Goal: Transaction & Acquisition: Purchase product/service

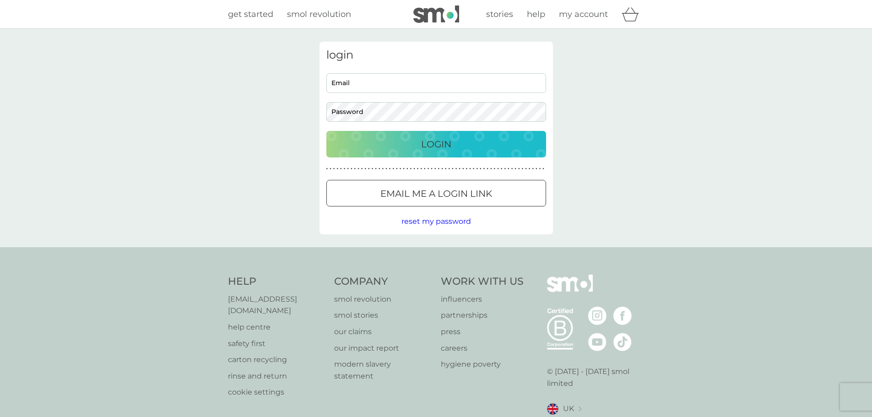
type input "amarajyoti@ntlworld.com"
click at [442, 146] on p "Login" at bounding box center [436, 144] width 30 height 15
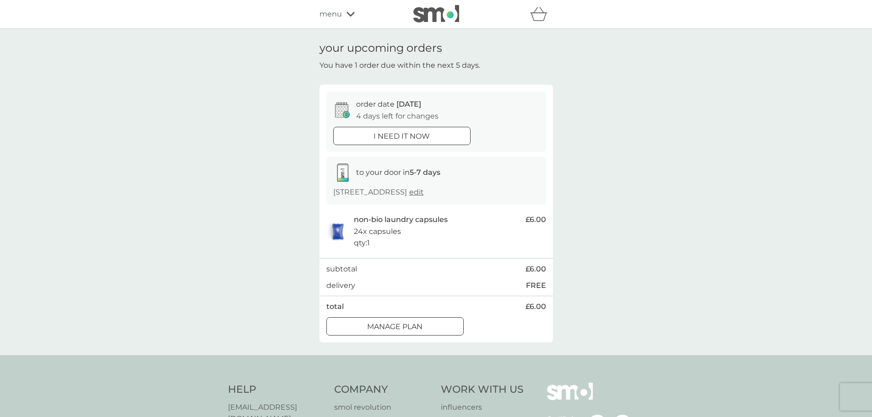
click at [408, 327] on div at bounding box center [394, 327] width 33 height 10
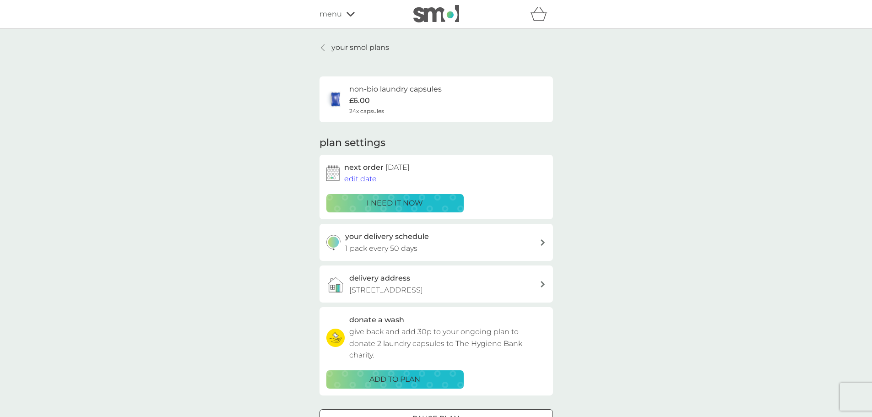
click at [369, 180] on span "edit date" at bounding box center [360, 178] width 32 height 9
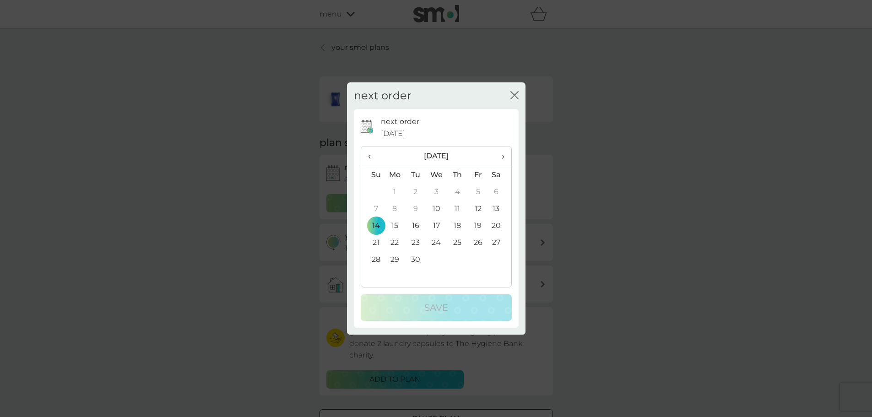
click at [457, 223] on td "18" at bounding box center [457, 225] width 21 height 17
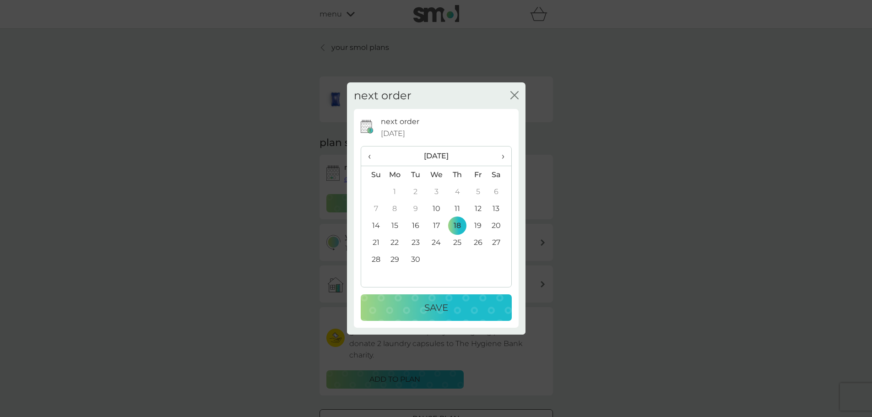
click at [437, 223] on td "17" at bounding box center [436, 225] width 21 height 17
click at [437, 303] on p "Save" at bounding box center [436, 307] width 24 height 15
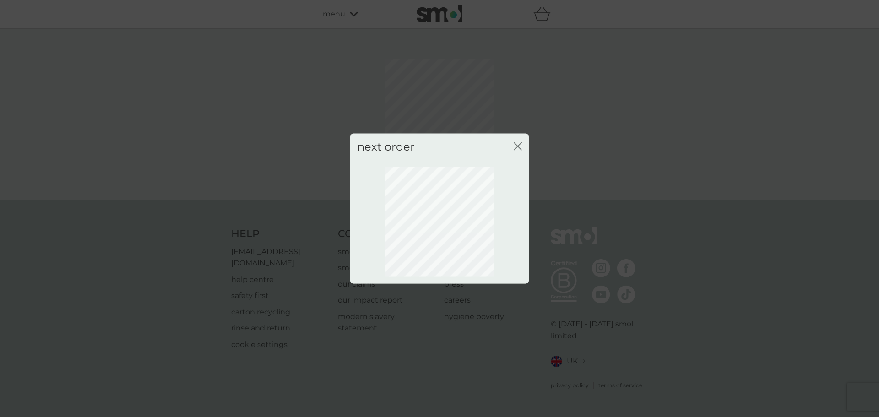
click at [517, 145] on icon "close" at bounding box center [516, 145] width 4 height 7
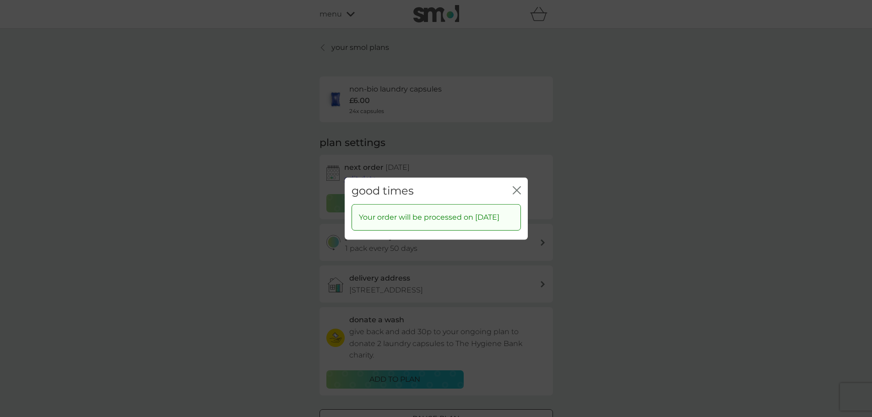
click at [518, 186] on icon "close" at bounding box center [519, 189] width 4 height 7
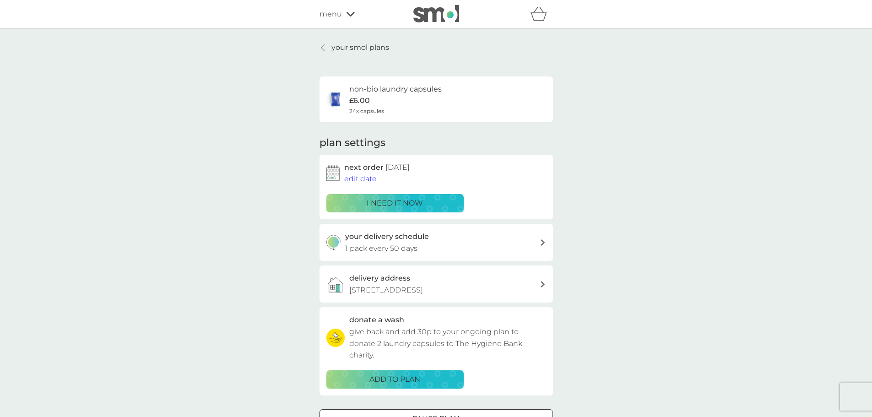
click at [364, 50] on p "your smol plans" at bounding box center [360, 48] width 58 height 12
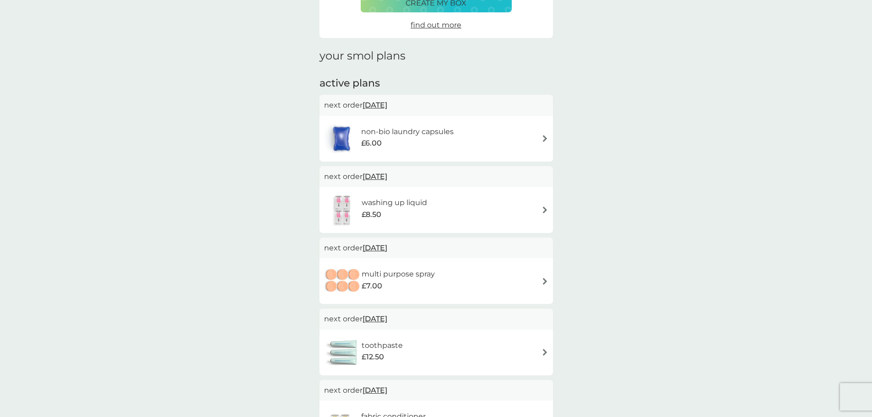
scroll to position [92, 0]
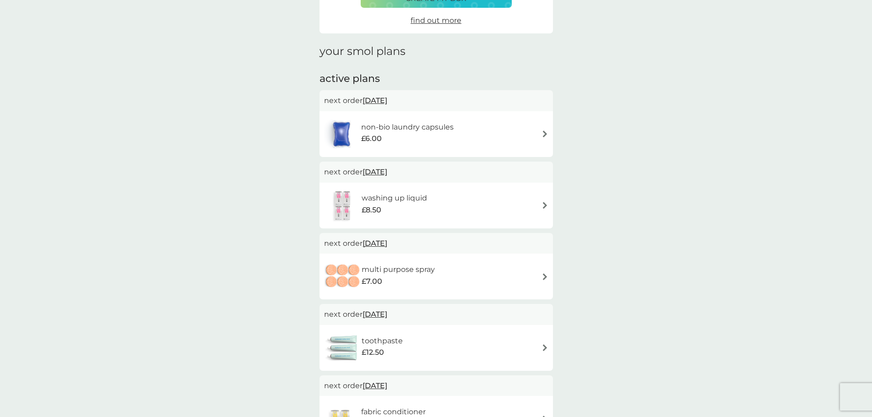
click at [543, 276] on img at bounding box center [544, 276] width 7 height 7
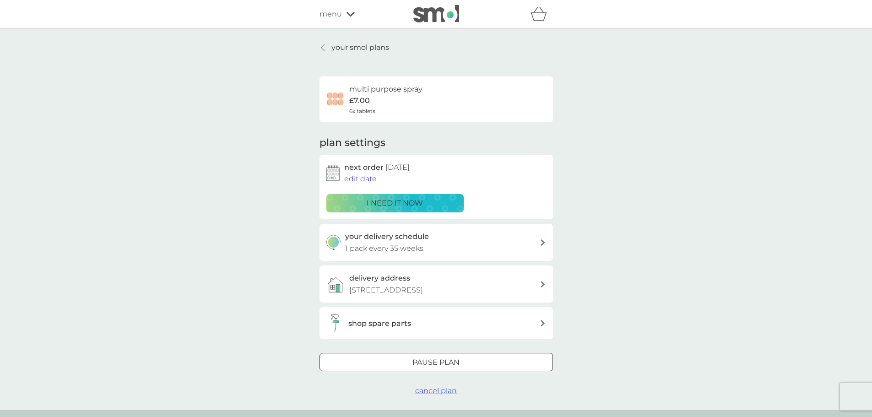
click at [362, 178] on span "edit date" at bounding box center [360, 178] width 32 height 9
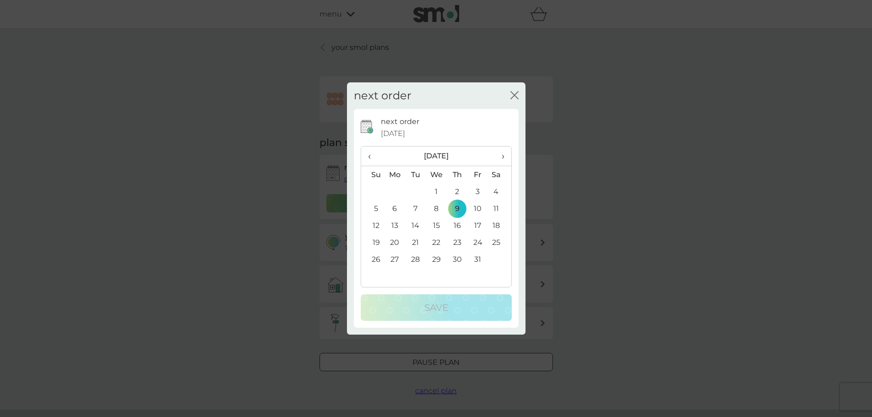
click at [371, 156] on span "‹" at bounding box center [373, 155] width 10 height 19
click at [459, 224] on td "18" at bounding box center [457, 225] width 21 height 17
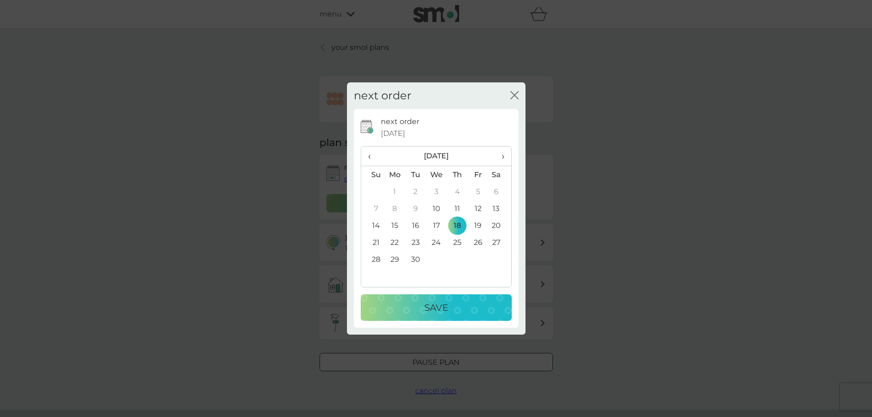
click at [442, 308] on p "Save" at bounding box center [436, 307] width 24 height 15
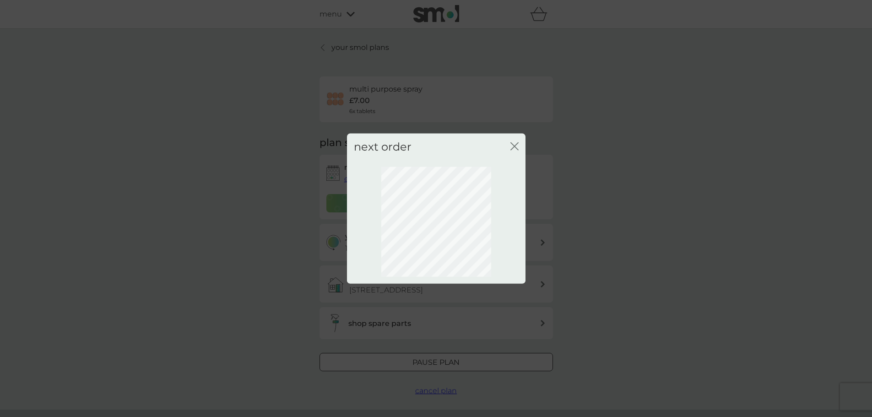
click at [515, 144] on icon "close" at bounding box center [514, 146] width 8 height 8
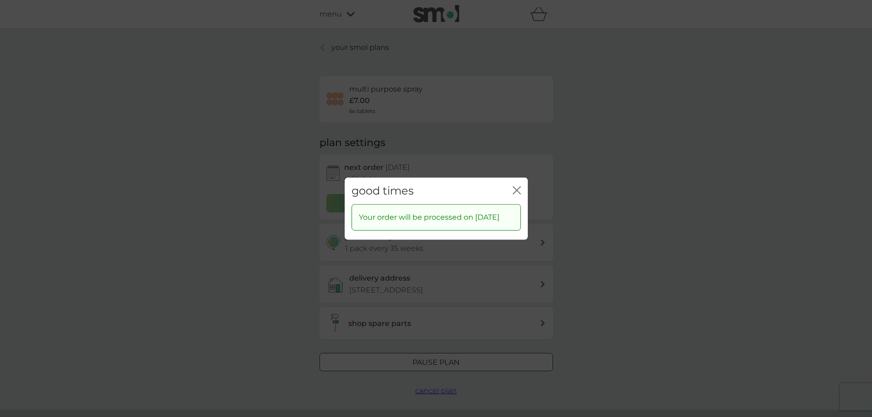
click at [516, 186] on icon "close" at bounding box center [517, 190] width 8 height 8
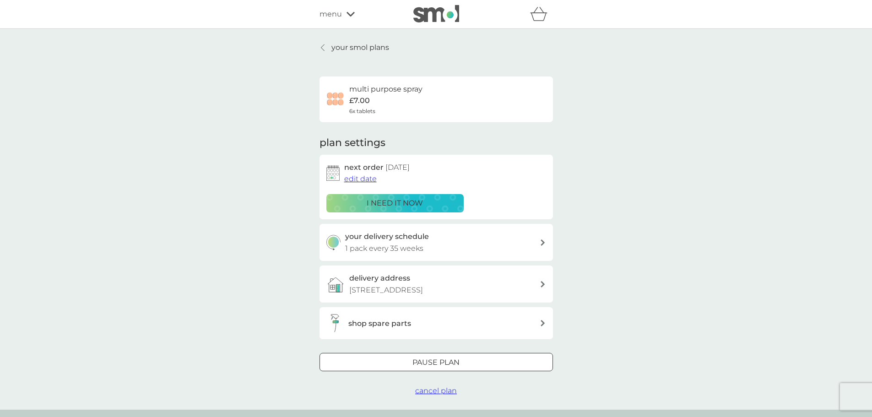
click at [356, 47] on p "your smol plans" at bounding box center [360, 48] width 58 height 12
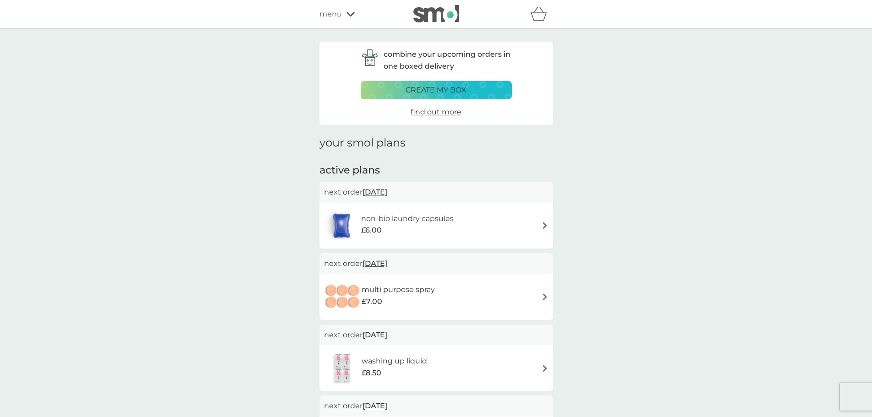
click at [451, 87] on p "create my box" at bounding box center [435, 90] width 61 height 12
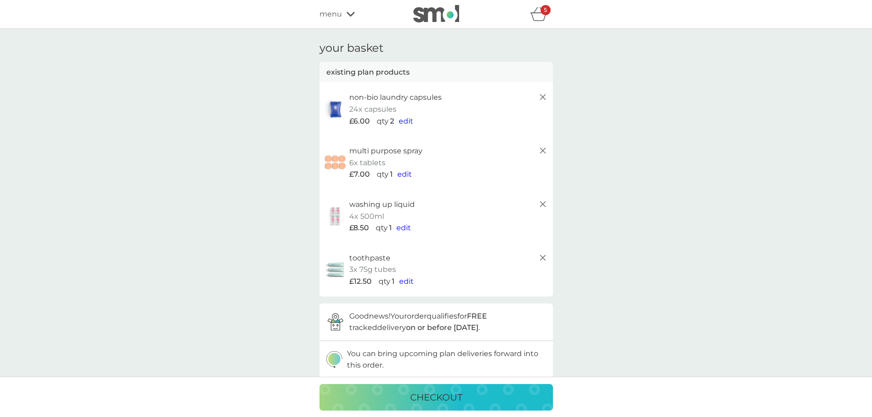
click at [543, 255] on icon at bounding box center [542, 257] width 11 height 11
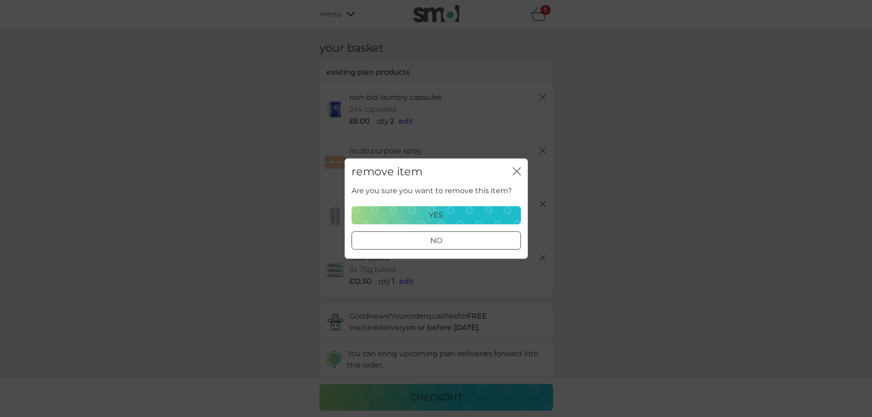
click at [438, 216] on p "yes" at bounding box center [436, 215] width 14 height 12
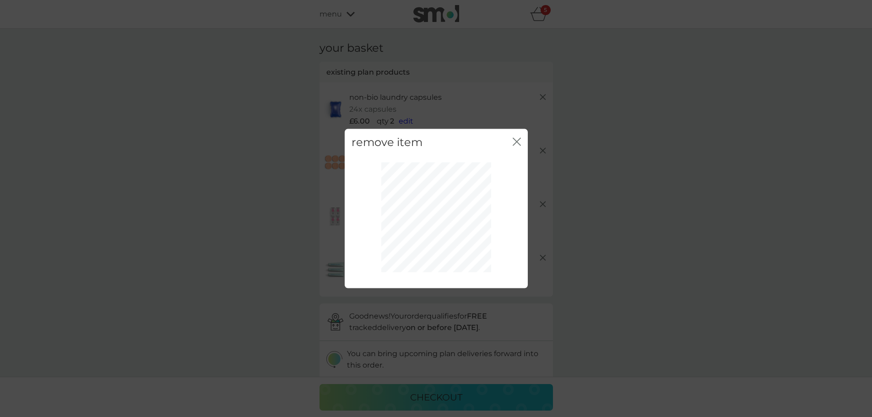
click at [516, 141] on div "multi purpose spray 6x tablets £7.00 qty 1 edit" at bounding box center [435, 163] width 233 height 54
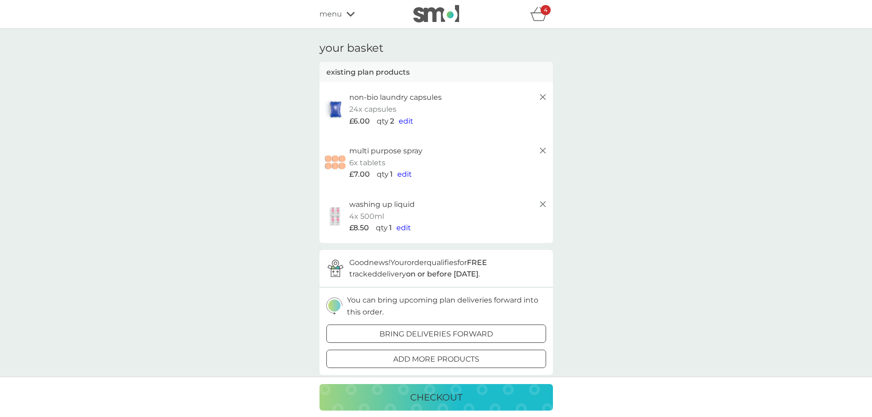
click at [407, 119] on span "edit" at bounding box center [406, 121] width 15 height 9
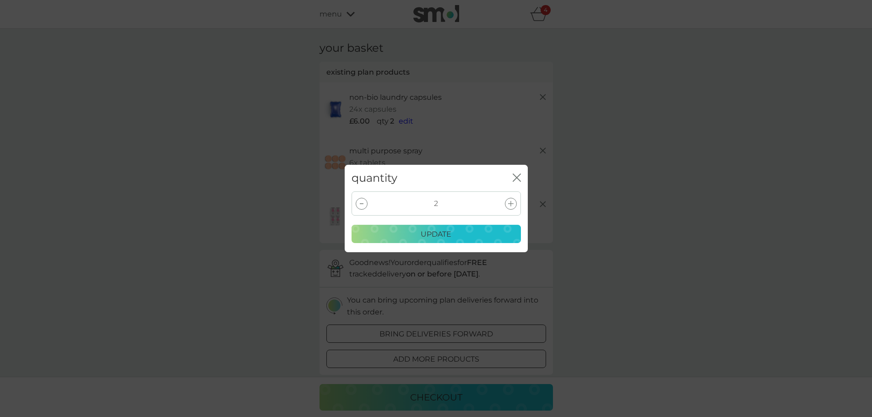
click at [361, 201] on div at bounding box center [362, 204] width 12 height 12
click at [437, 233] on p "update" at bounding box center [436, 234] width 31 height 12
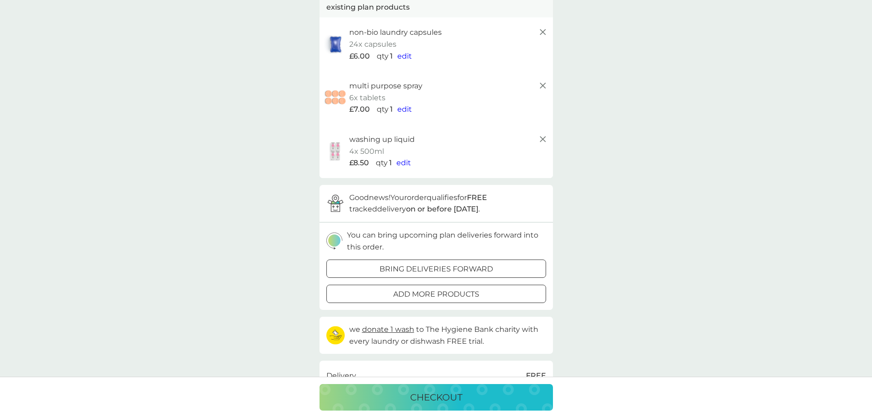
scroll to position [92, 0]
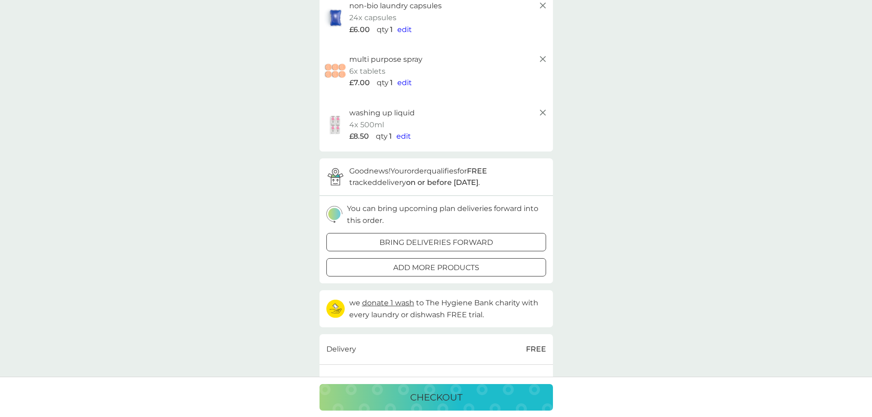
click at [458, 268] on p "add more products" at bounding box center [436, 268] width 86 height 12
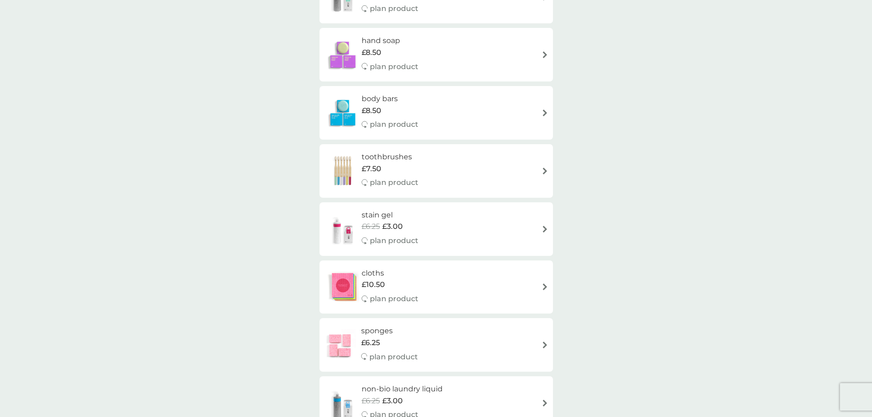
scroll to position [595, 0]
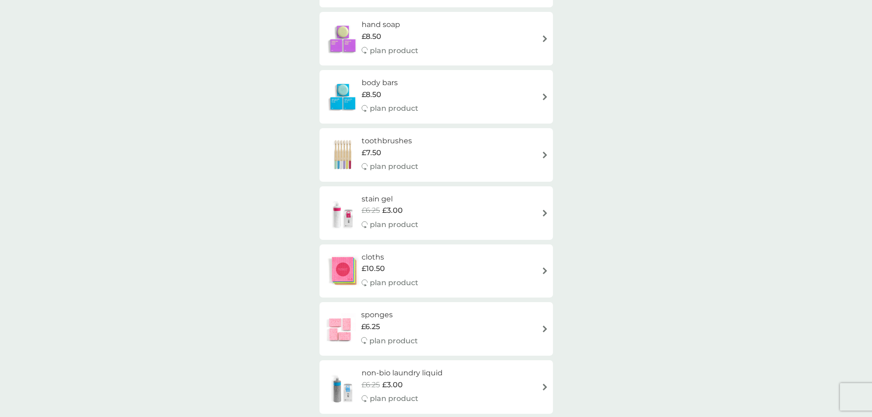
click at [544, 216] on img at bounding box center [544, 213] width 7 height 7
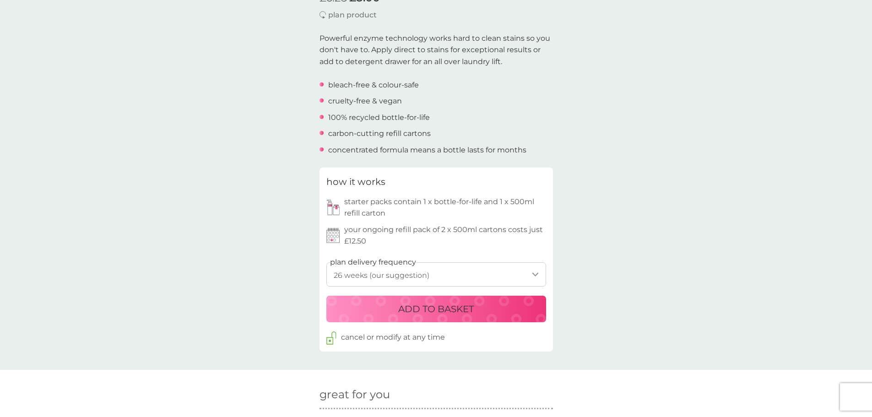
scroll to position [275, 0]
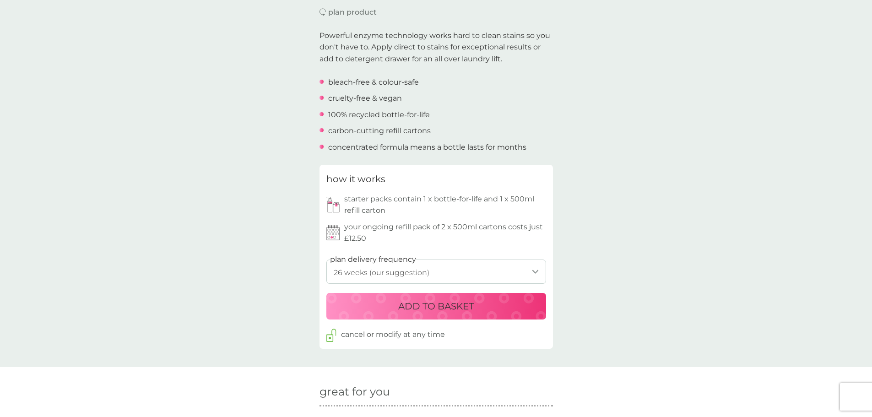
click at [536, 272] on select "1 week 2 weeks 3 weeks 4 weeks 5 weeks 6 weeks 7 weeks 8 weeks 9 weeks 10 weeks…" at bounding box center [436, 271] width 220 height 24
select select "245"
click at [326, 259] on select "1 week 2 weeks 3 weeks 4 weeks 5 weeks 6 weeks 7 weeks 8 weeks 9 weeks 10 weeks…" at bounding box center [436, 271] width 220 height 24
click at [420, 305] on p "ADD TO BASKET" at bounding box center [436, 306] width 76 height 15
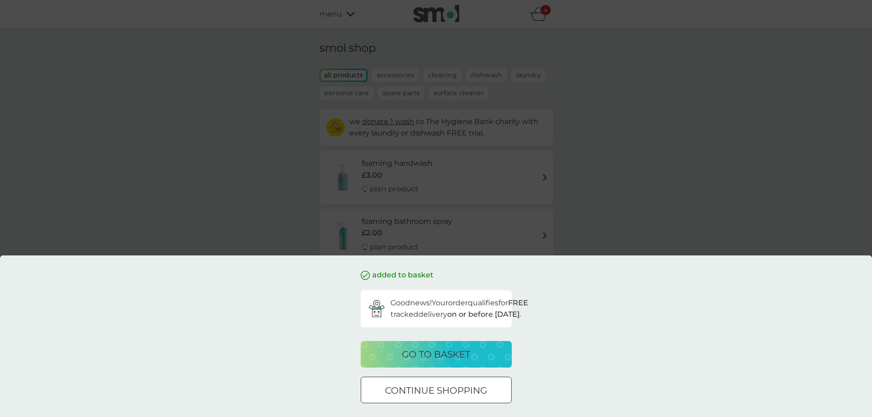
click at [458, 356] on p "go to basket" at bounding box center [436, 354] width 68 height 15
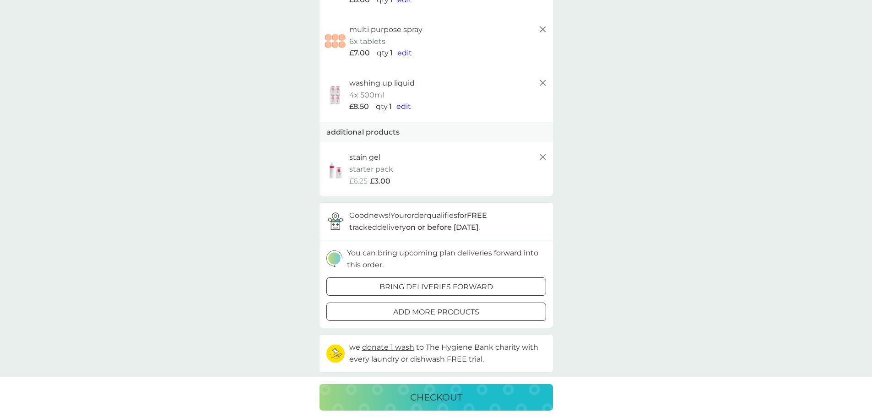
scroll to position [137, 0]
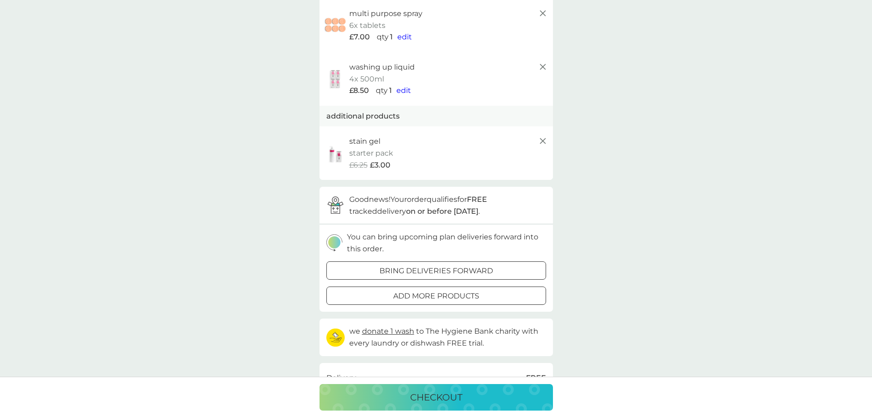
click at [471, 298] on p "add more products" at bounding box center [436, 296] width 86 height 12
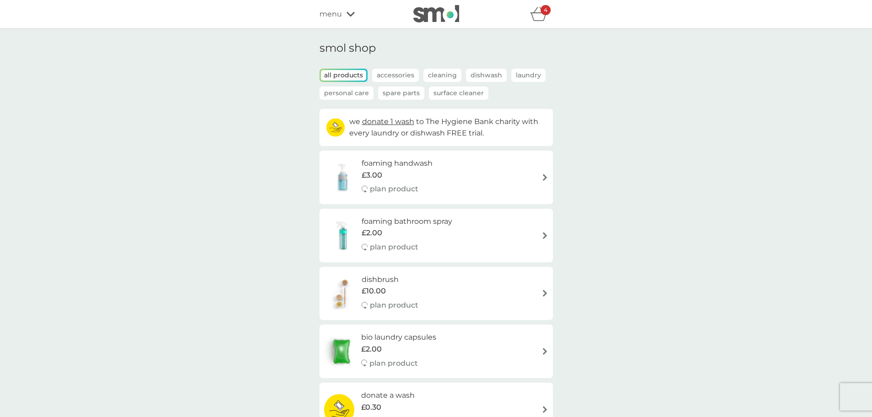
click at [543, 16] on icon "basket" at bounding box center [538, 14] width 17 height 14
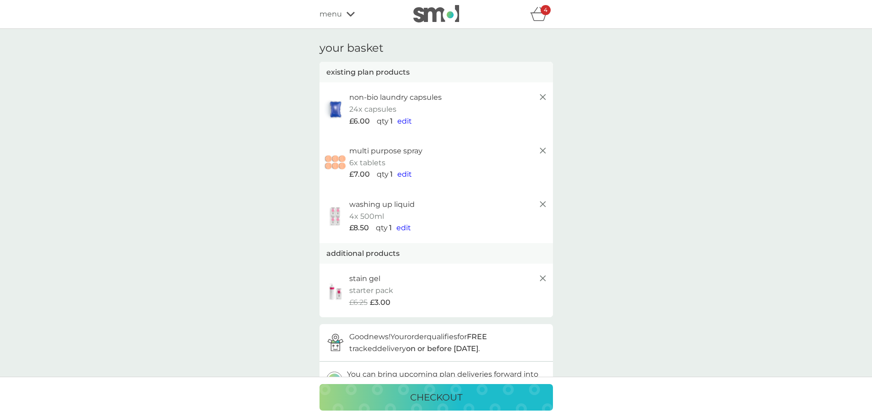
click at [542, 202] on icon at bounding box center [542, 204] width 11 height 11
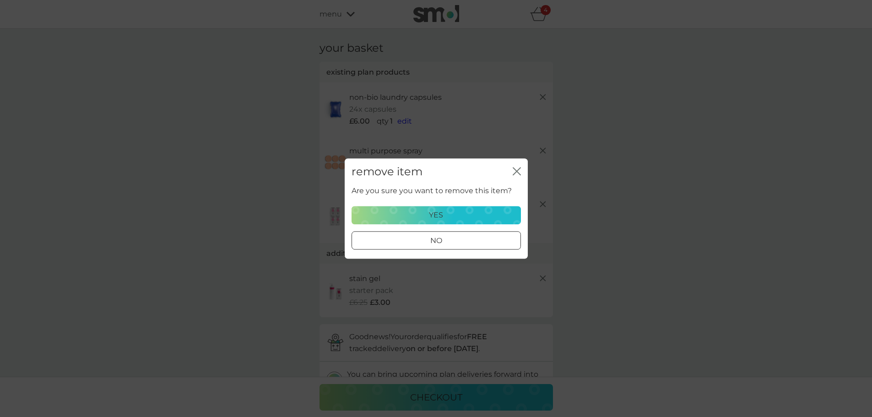
click at [448, 216] on div "yes" at bounding box center [435, 215] width 157 height 12
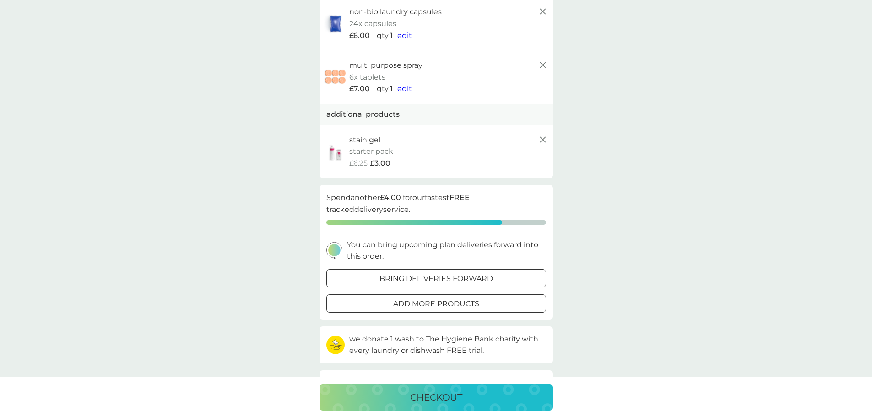
scroll to position [92, 0]
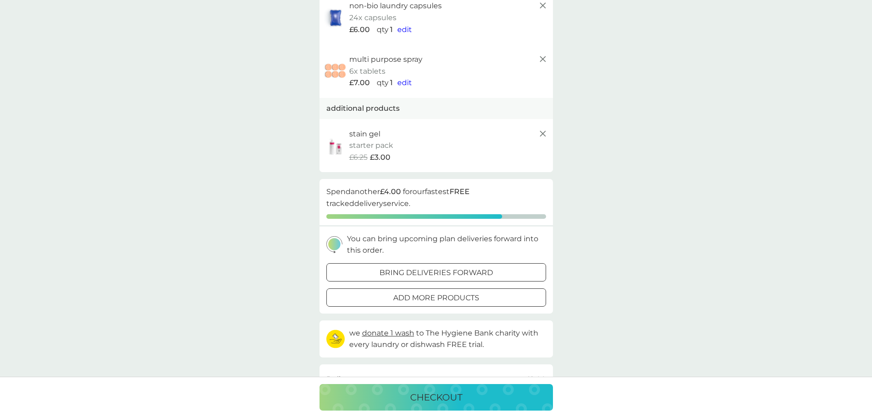
click at [458, 295] on p "add more products" at bounding box center [436, 298] width 86 height 12
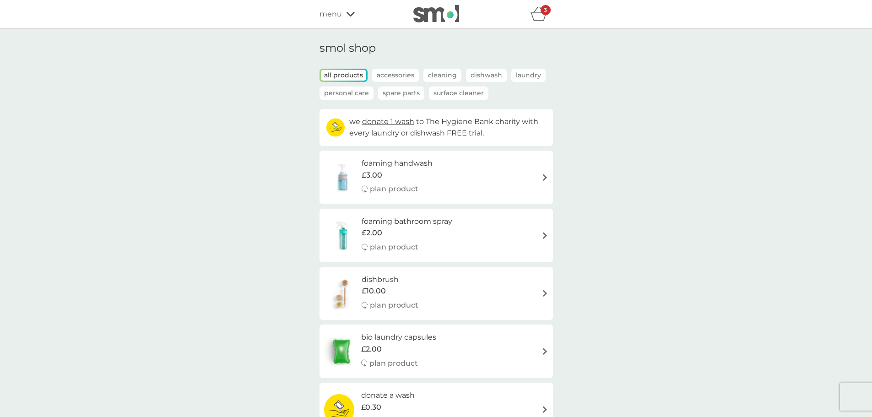
click at [539, 14] on icon "basket" at bounding box center [538, 14] width 17 height 14
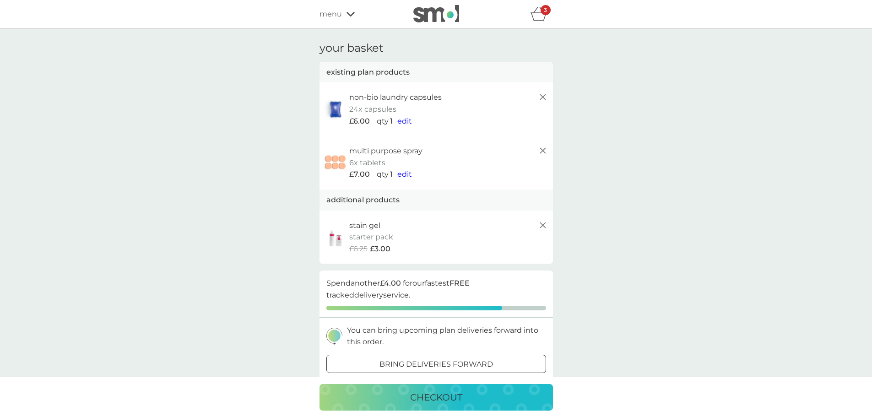
click at [437, 362] on div at bounding box center [435, 362] width 1 height 1
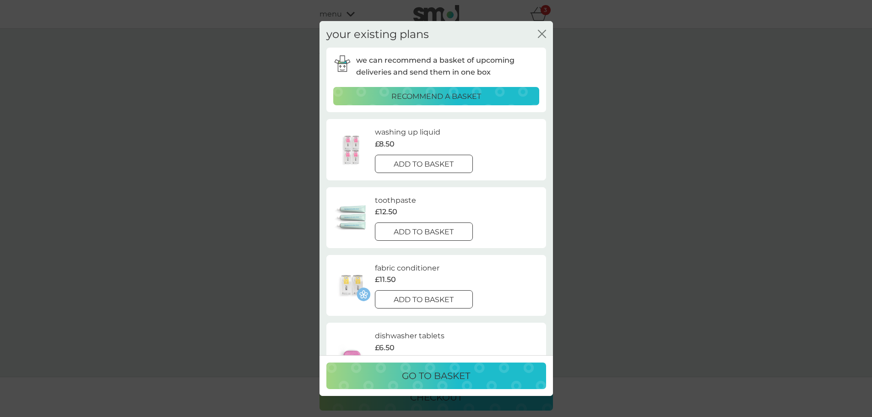
scroll to position [46, 0]
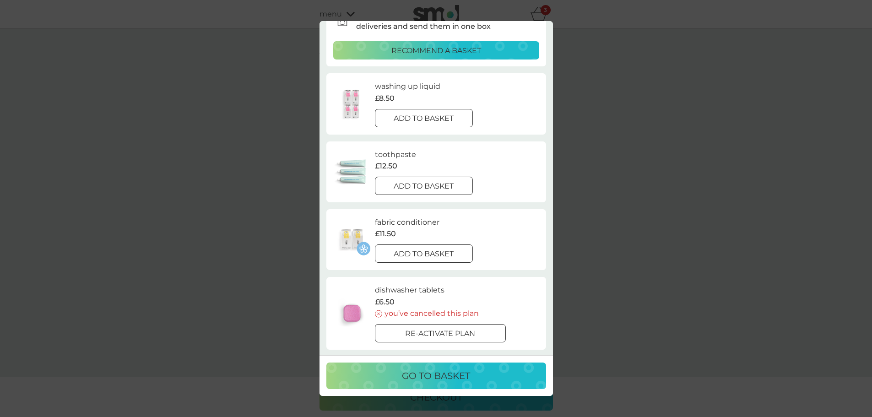
click at [435, 253] on div at bounding box center [423, 254] width 33 height 10
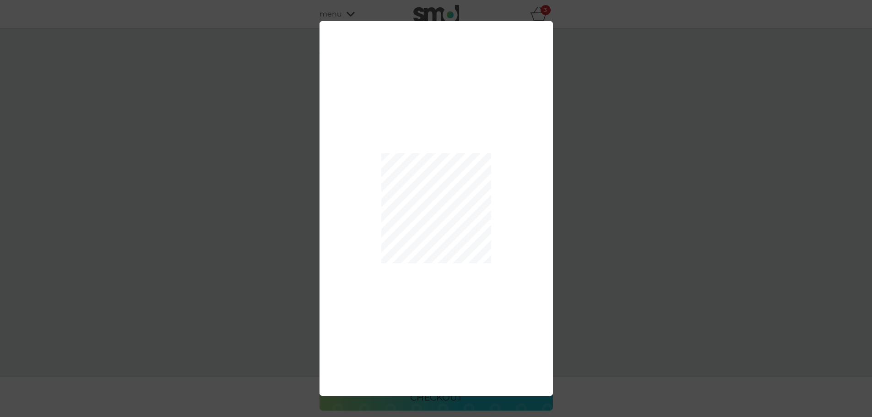
scroll to position [0, 0]
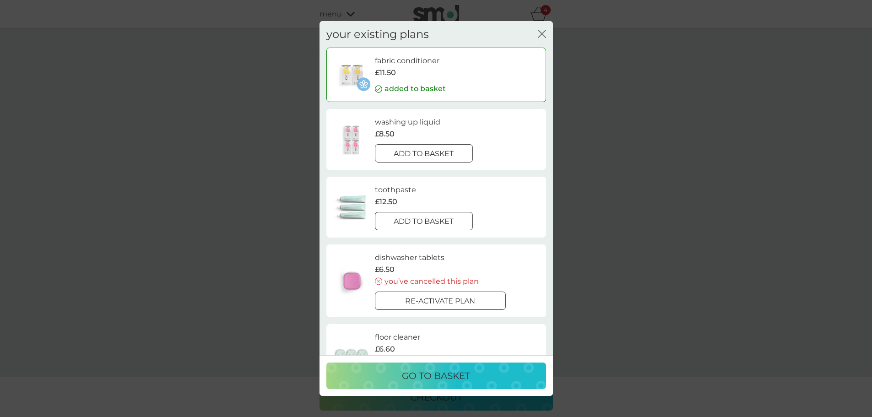
click at [543, 34] on icon "close" at bounding box center [542, 34] width 8 height 8
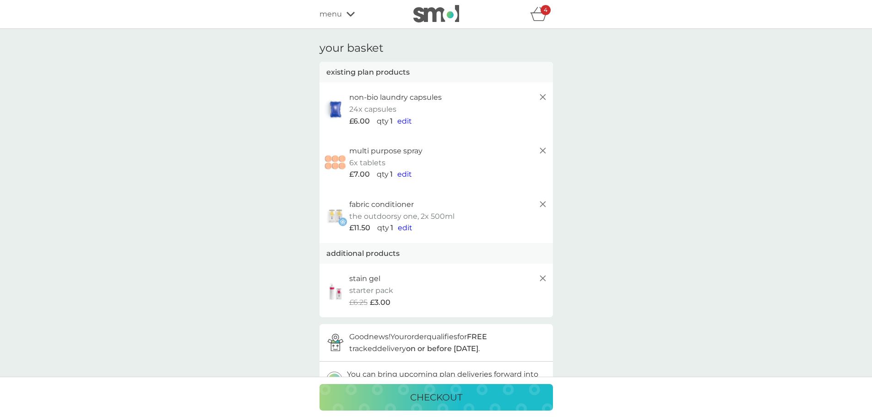
click at [544, 10] on p "4" at bounding box center [546, 10] width 4 height 0
click at [336, 292] on img at bounding box center [335, 291] width 23 height 20
click at [543, 205] on line at bounding box center [542, 203] width 5 height 5
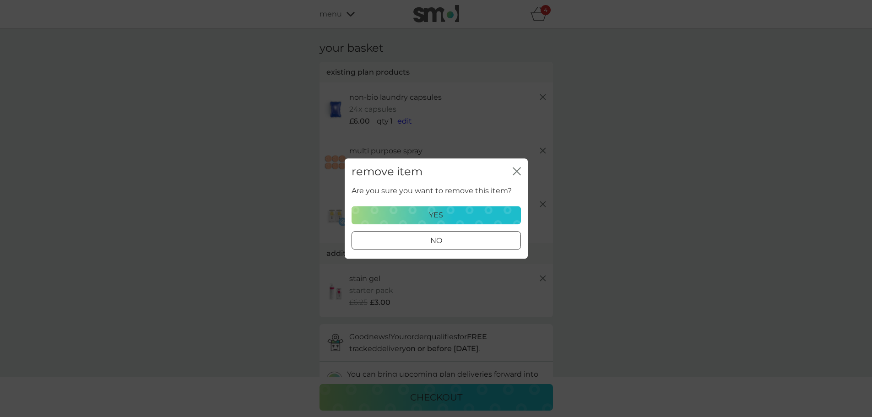
click at [452, 214] on div "yes" at bounding box center [435, 215] width 157 height 12
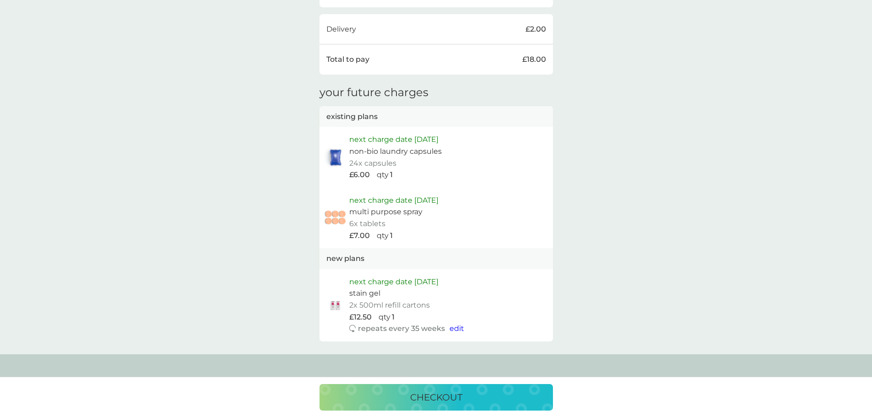
scroll to position [458, 0]
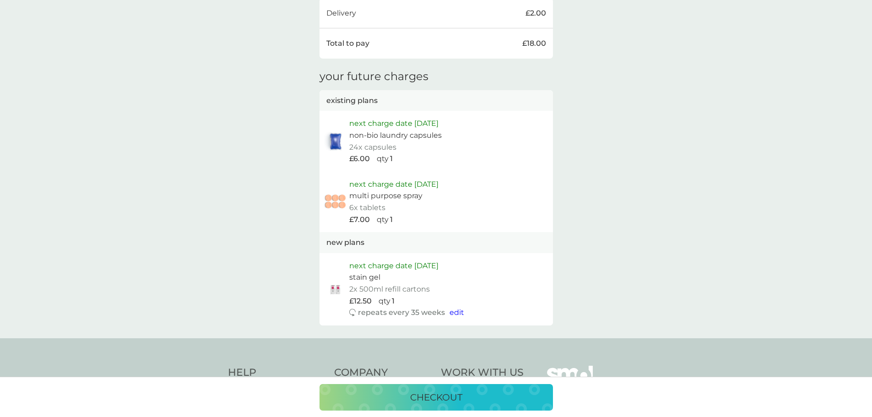
click at [450, 394] on p "checkout" at bounding box center [436, 397] width 52 height 15
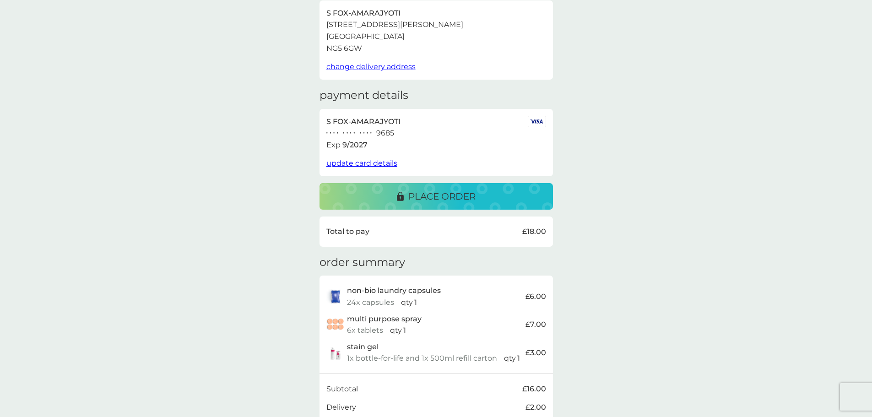
scroll to position [92, 0]
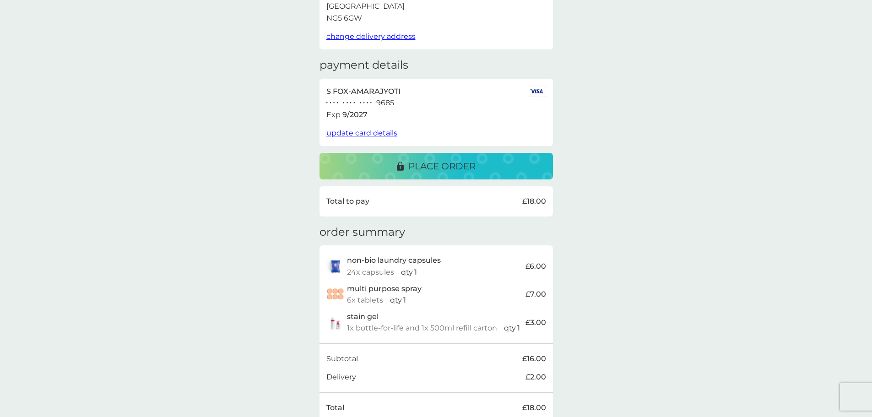
click at [463, 167] on p "place order" at bounding box center [441, 166] width 67 height 15
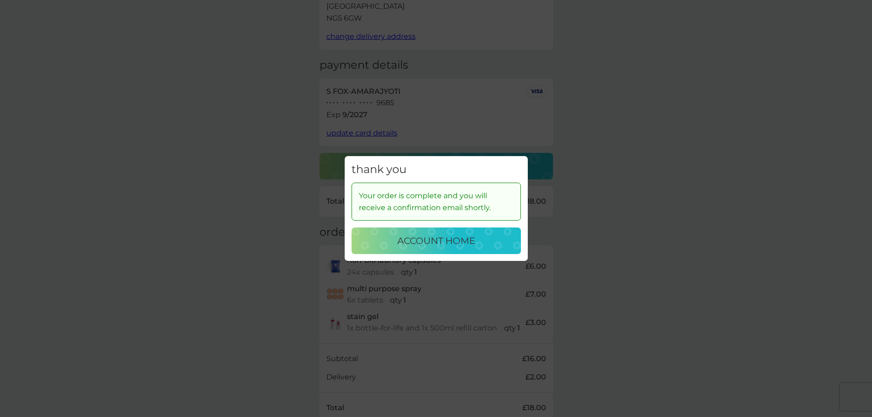
click at [609, 178] on div "thank you Your order is complete and you will receive a confirmation email shor…" at bounding box center [436, 208] width 872 height 417
click at [470, 246] on p "account home" at bounding box center [436, 240] width 78 height 15
